Goal: Information Seeking & Learning: Learn about a topic

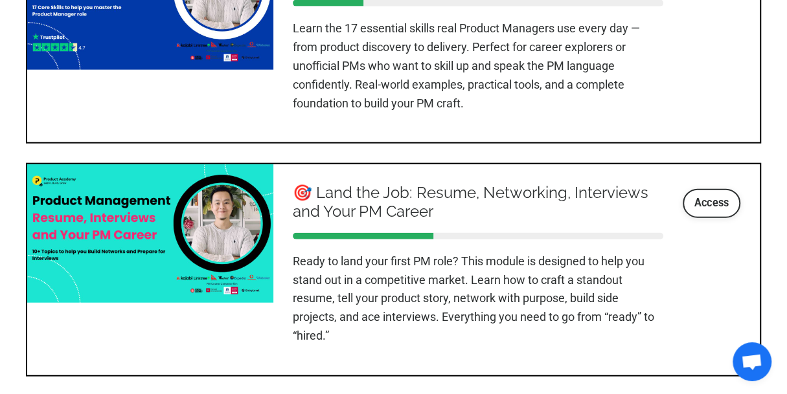
scroll to position [1716, 0]
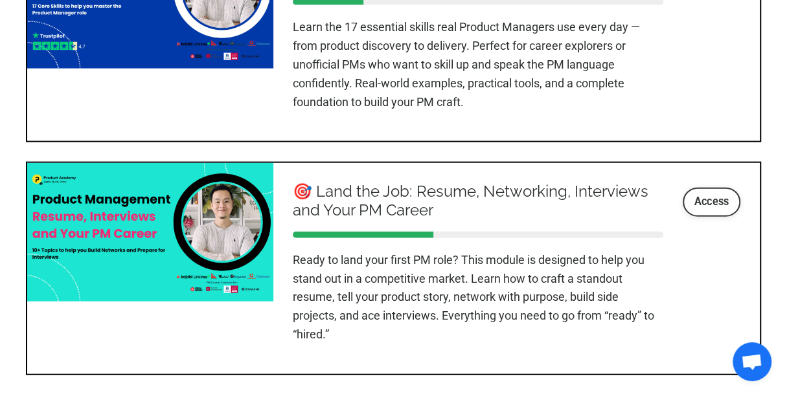
click at [697, 195] on link "Access" at bounding box center [711, 202] width 58 height 28
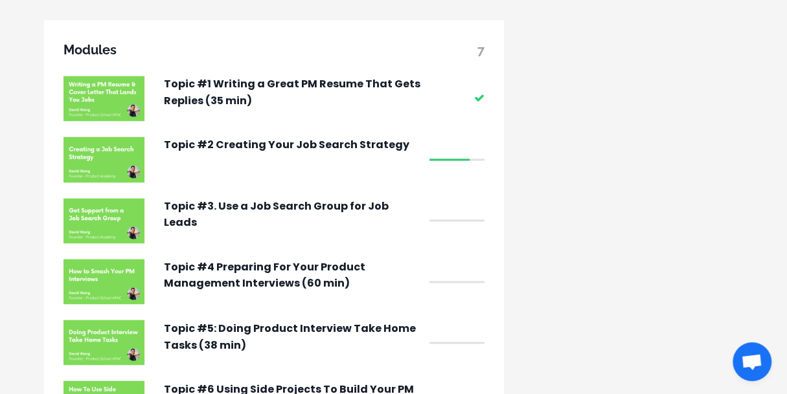
scroll to position [1093, 0]
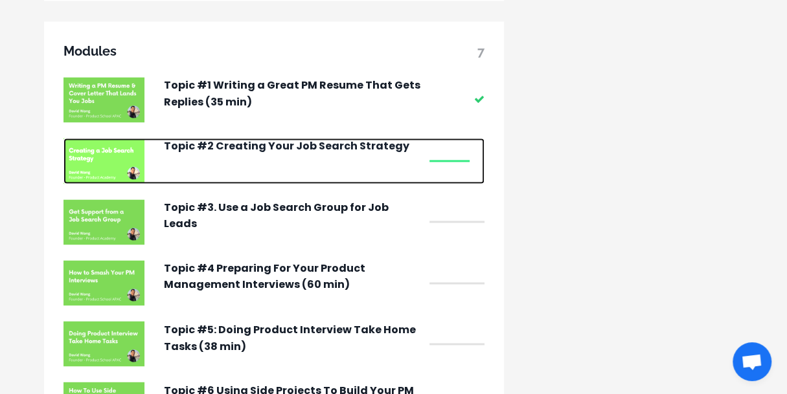
click at [367, 155] on p "Topic #2 Creating Your Job Search Strategy" at bounding box center [293, 146] width 259 height 17
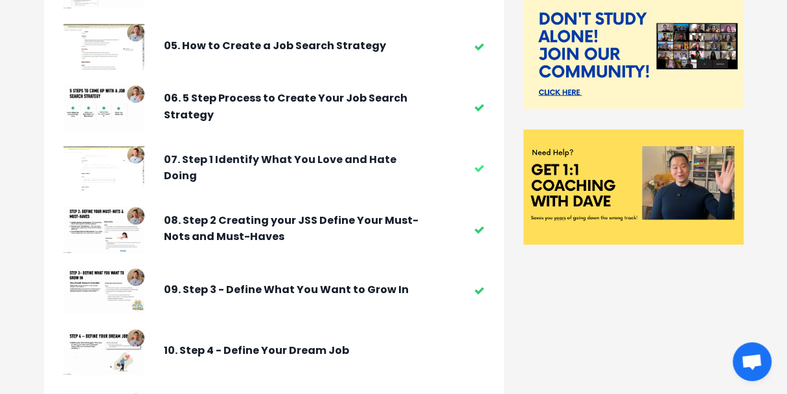
scroll to position [337, 0]
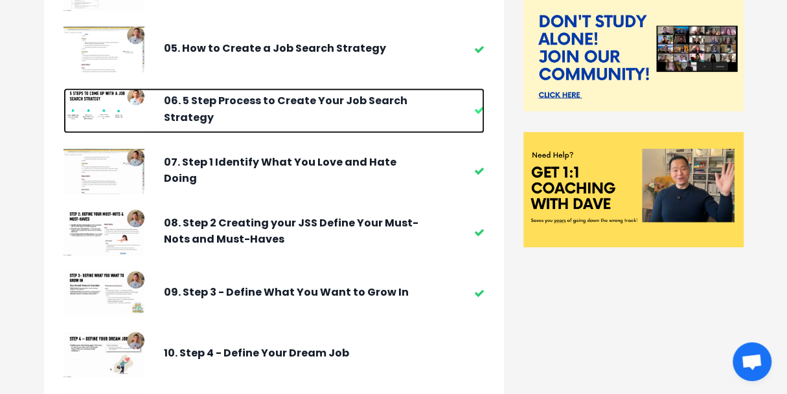
click at [327, 132] on div "06. 5 Step Process to Create Your Job Search Strategy" at bounding box center [293, 110] width 259 height 45
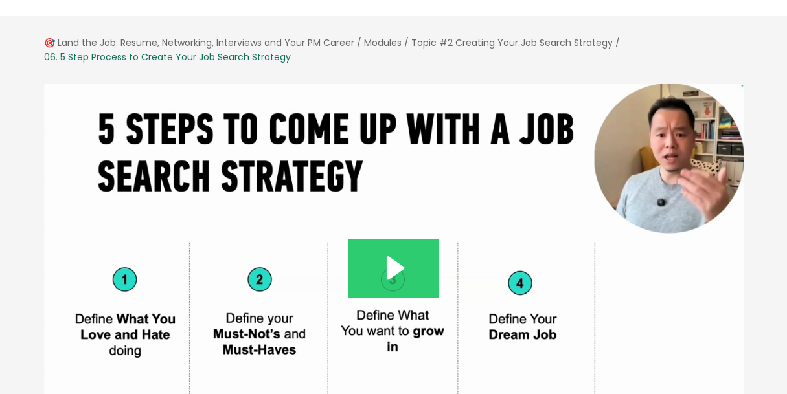
scroll to position [58, 0]
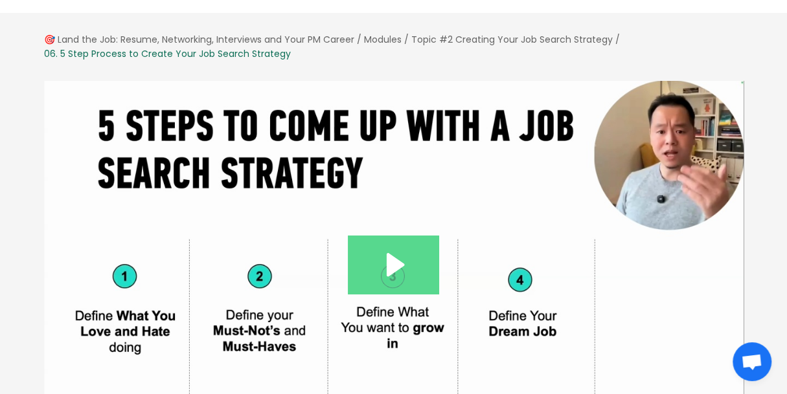
click at [381, 260] on icon "Play Video: file-uploads/sites/127338/video/d74c521-2d6b-b801-2a36-678304d2d66_…" at bounding box center [393, 265] width 91 height 58
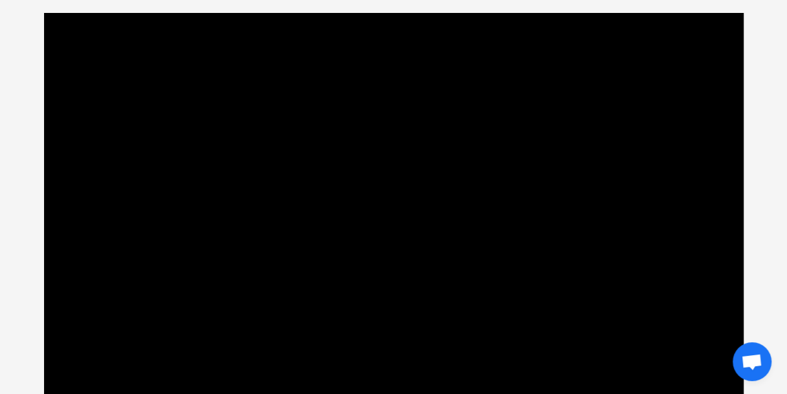
scroll to position [128, 0]
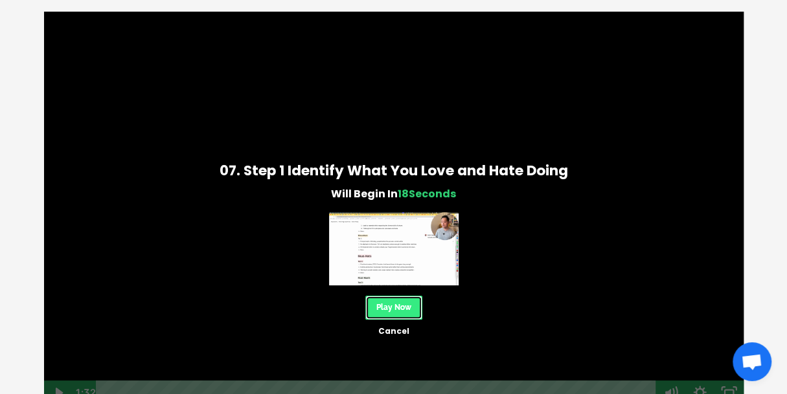
click at [409, 306] on link "Play Now" at bounding box center [393, 308] width 57 height 24
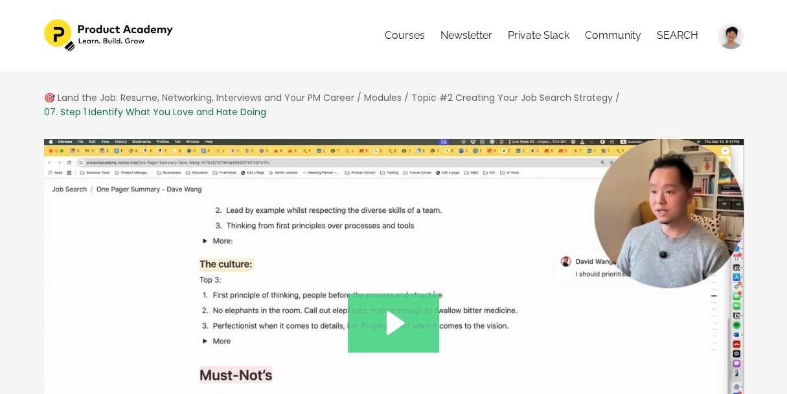
click at [391, 319] on icon "Play Video: file-uploads/sites/127338/video/c645a27-0f65-ec1d-4d71-e1d3e00eb2b_…" at bounding box center [396, 322] width 18 height 23
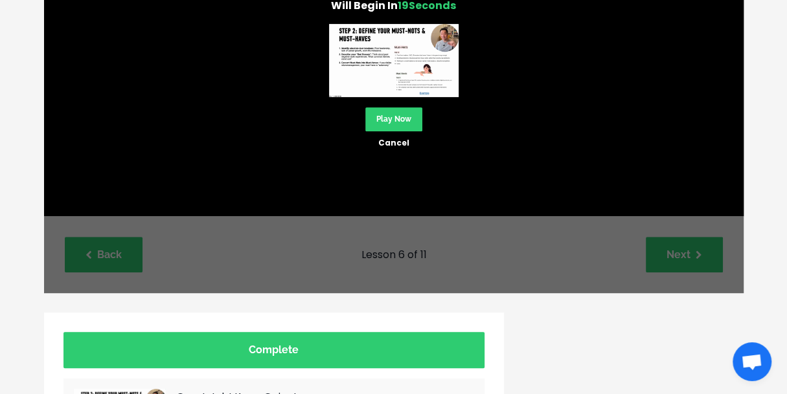
scroll to position [320, 0]
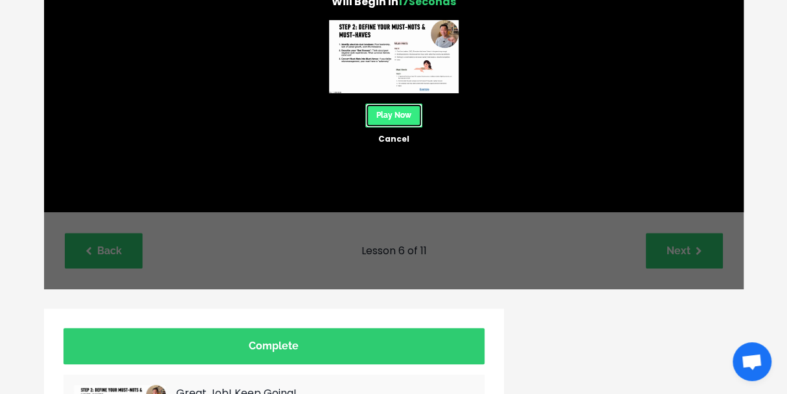
click at [414, 111] on link "Play Now" at bounding box center [393, 116] width 57 height 24
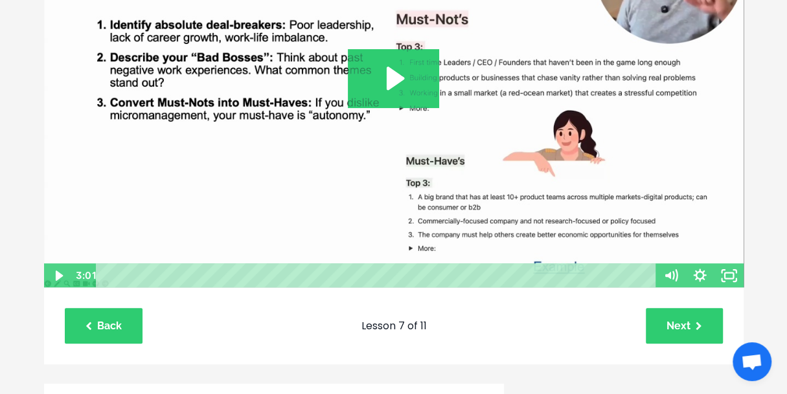
scroll to position [251, 0]
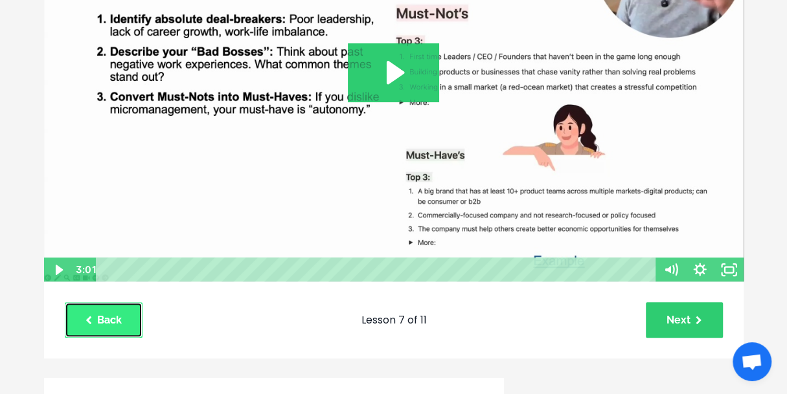
click at [120, 323] on link "Back" at bounding box center [104, 320] width 78 height 36
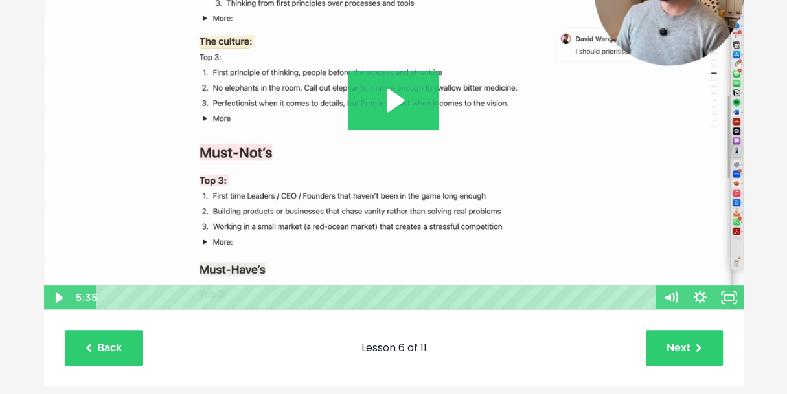
scroll to position [224, 0]
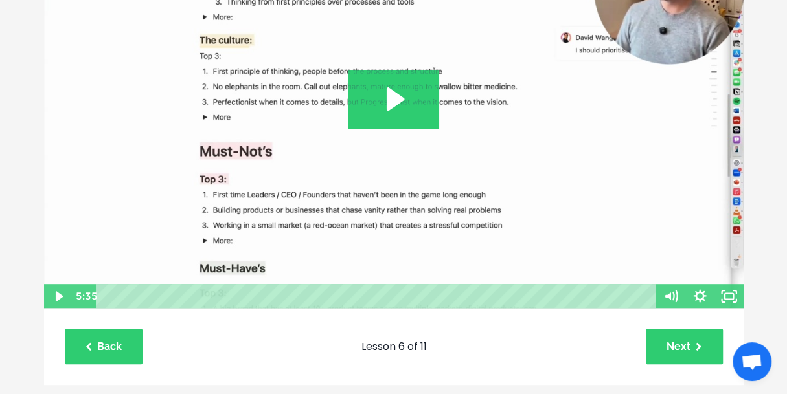
click at [182, 212] on img at bounding box center [393, 112] width 701 height 395
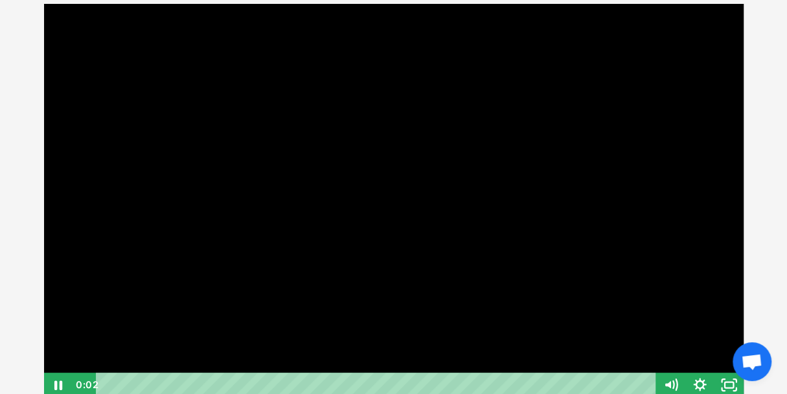
scroll to position [133, 0]
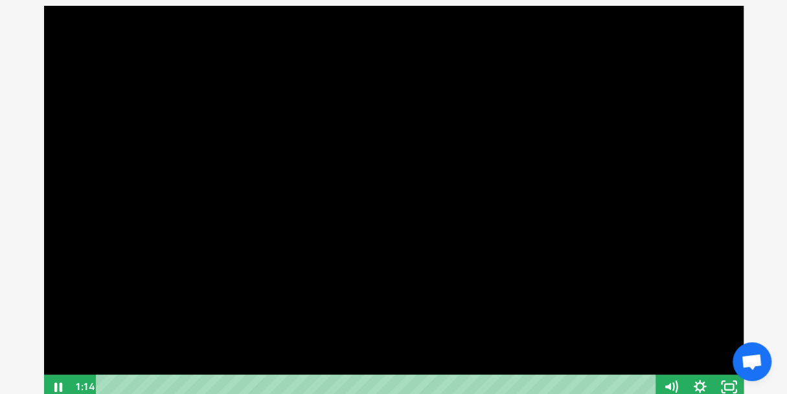
click at [452, 221] on div at bounding box center [393, 202] width 701 height 395
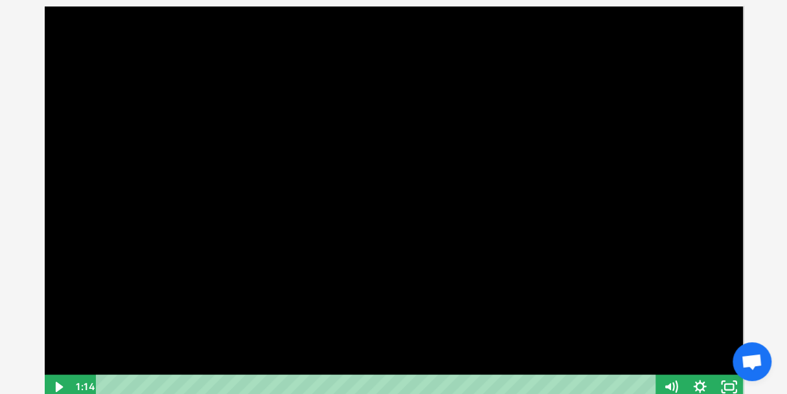
click at [316, 214] on div at bounding box center [393, 202] width 701 height 395
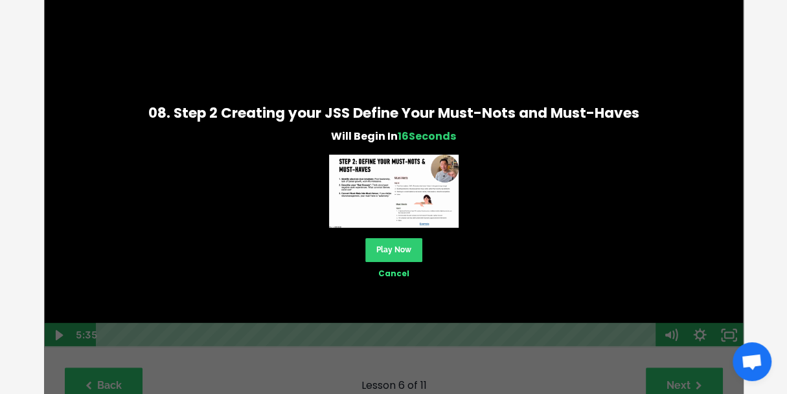
scroll to position [196, 0]
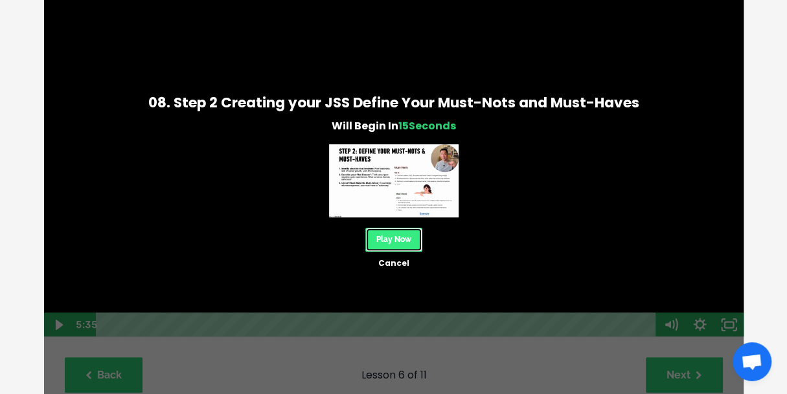
click at [392, 245] on link "Play Now" at bounding box center [393, 240] width 57 height 24
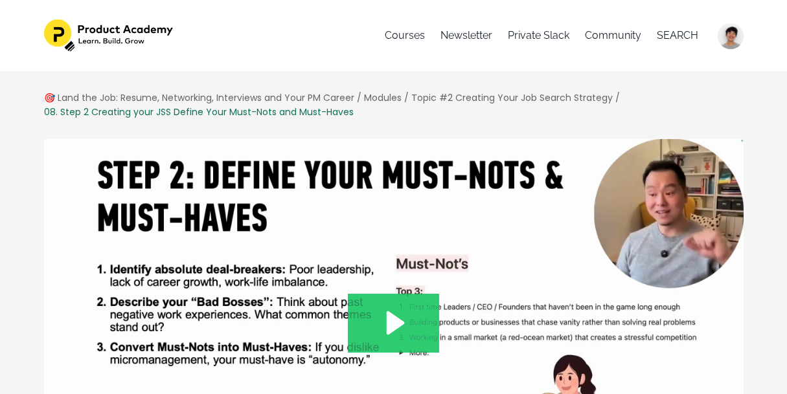
scroll to position [139, 0]
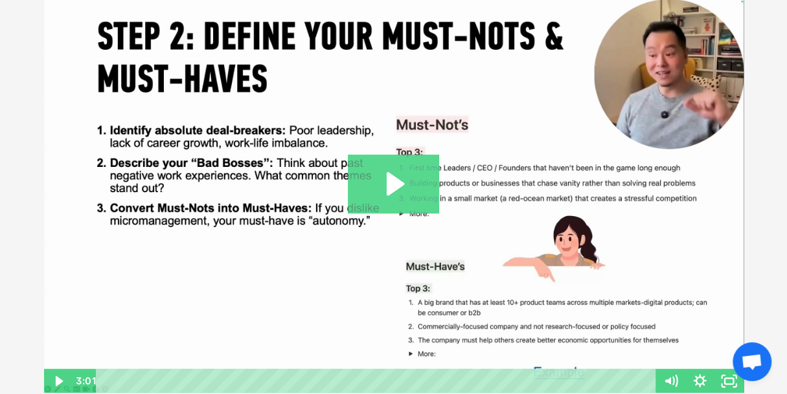
click at [403, 190] on icon "Play Video: file-uploads/sites/127338/video/076071b-04c5-ad7a-2b16-ecc15627b85_…" at bounding box center [393, 184] width 91 height 58
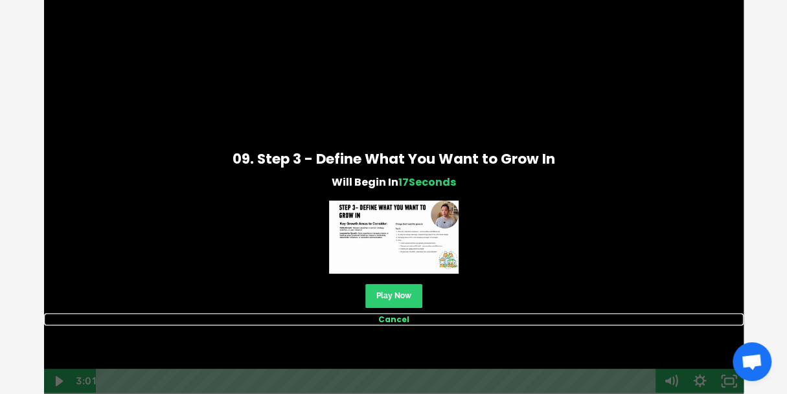
click at [398, 317] on link "Cancel" at bounding box center [393, 319] width 699 height 12
